Goal: Task Accomplishment & Management: Use online tool/utility

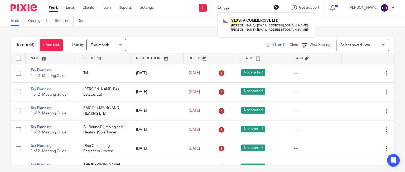
type input "vex"
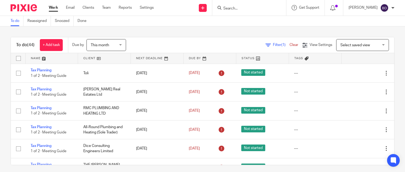
click at [233, 9] on input "Search" at bounding box center [246, 8] width 47 height 5
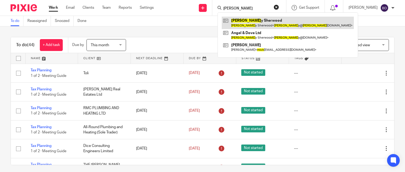
type input "nick"
click at [243, 18] on link at bounding box center [288, 23] width 132 height 12
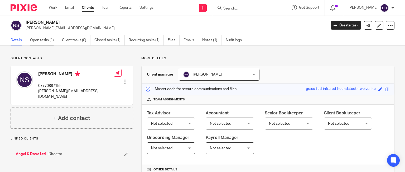
click at [43, 40] on link "Open tasks (1)" at bounding box center [44, 40] width 28 height 10
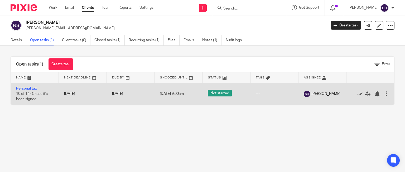
click at [25, 89] on link "Personal tax" at bounding box center [26, 88] width 21 height 4
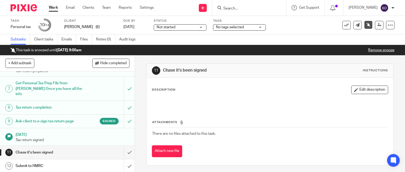
scroll to position [127, 0]
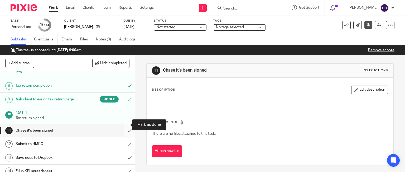
click at [124, 124] on input "submit" at bounding box center [67, 130] width 135 height 13
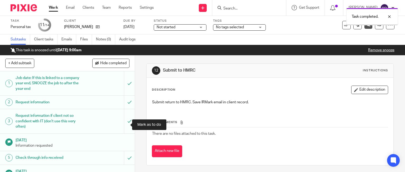
scroll to position [127, 0]
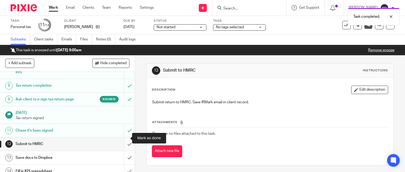
click at [126, 137] on input "submit" at bounding box center [67, 143] width 135 height 13
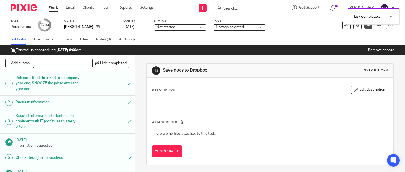
scroll to position [127, 0]
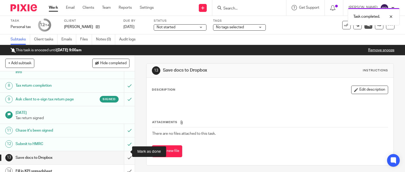
click at [124, 151] on input "submit" at bounding box center [67, 157] width 135 height 13
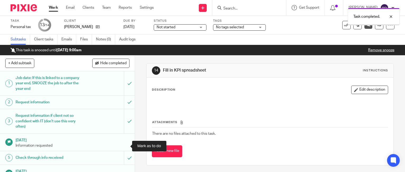
scroll to position [127, 0]
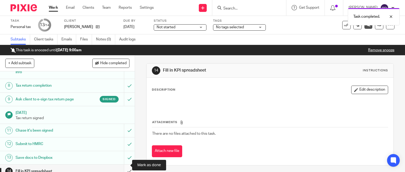
click at [124, 165] on input "submit" at bounding box center [67, 170] width 135 height 13
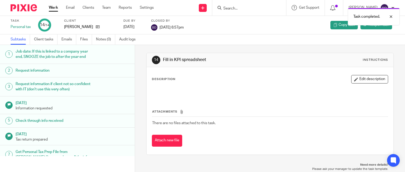
click at [53, 8] on link "Work" at bounding box center [53, 7] width 9 height 5
